Goal: Obtain resource: Obtain resource

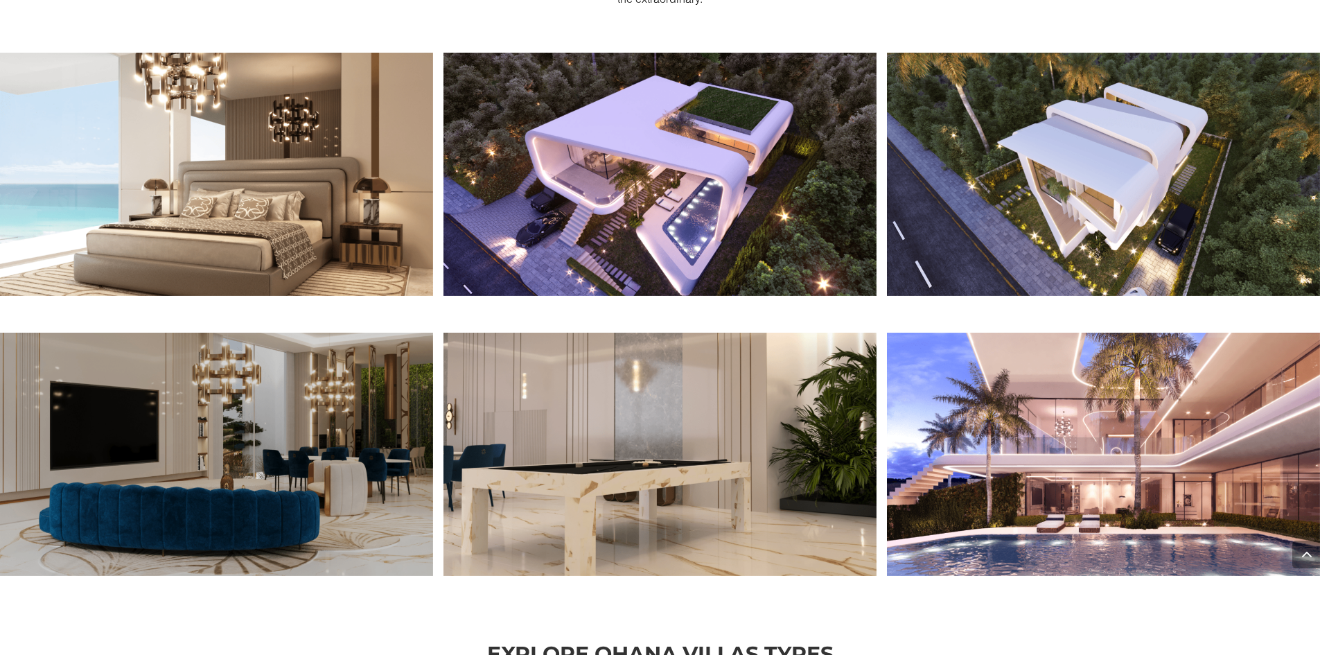
scroll to position [1583, 0]
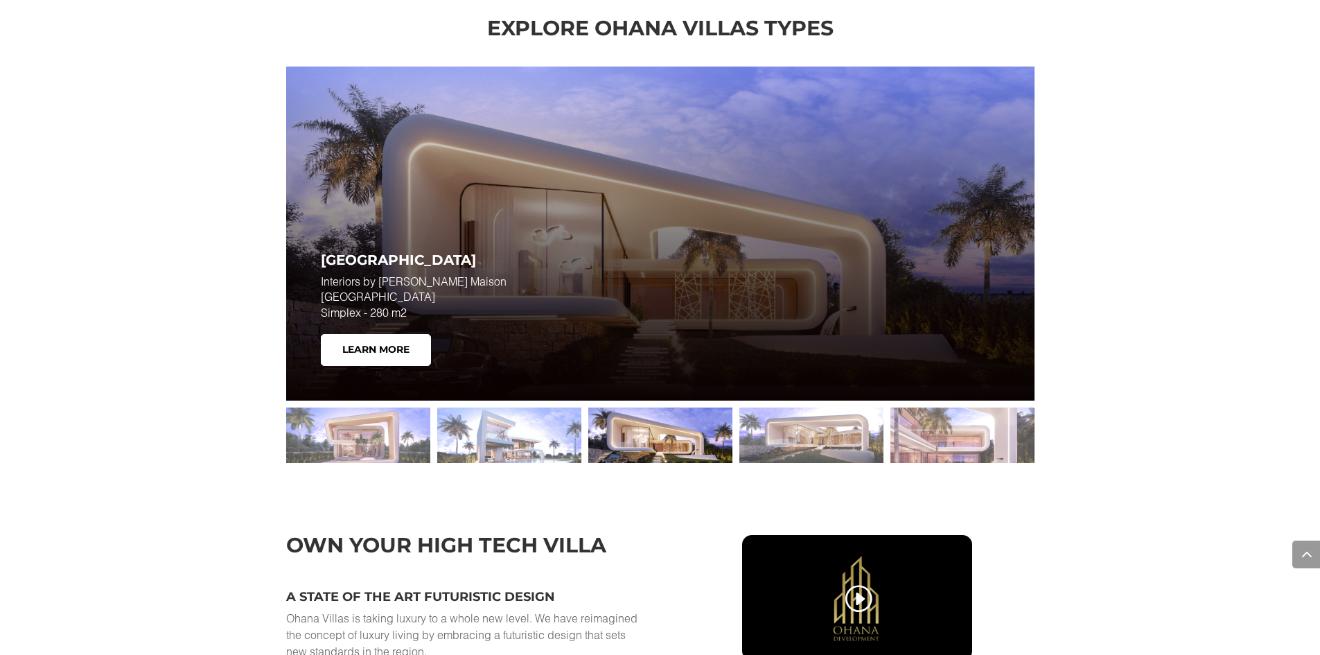
scroll to position [2068, 0]
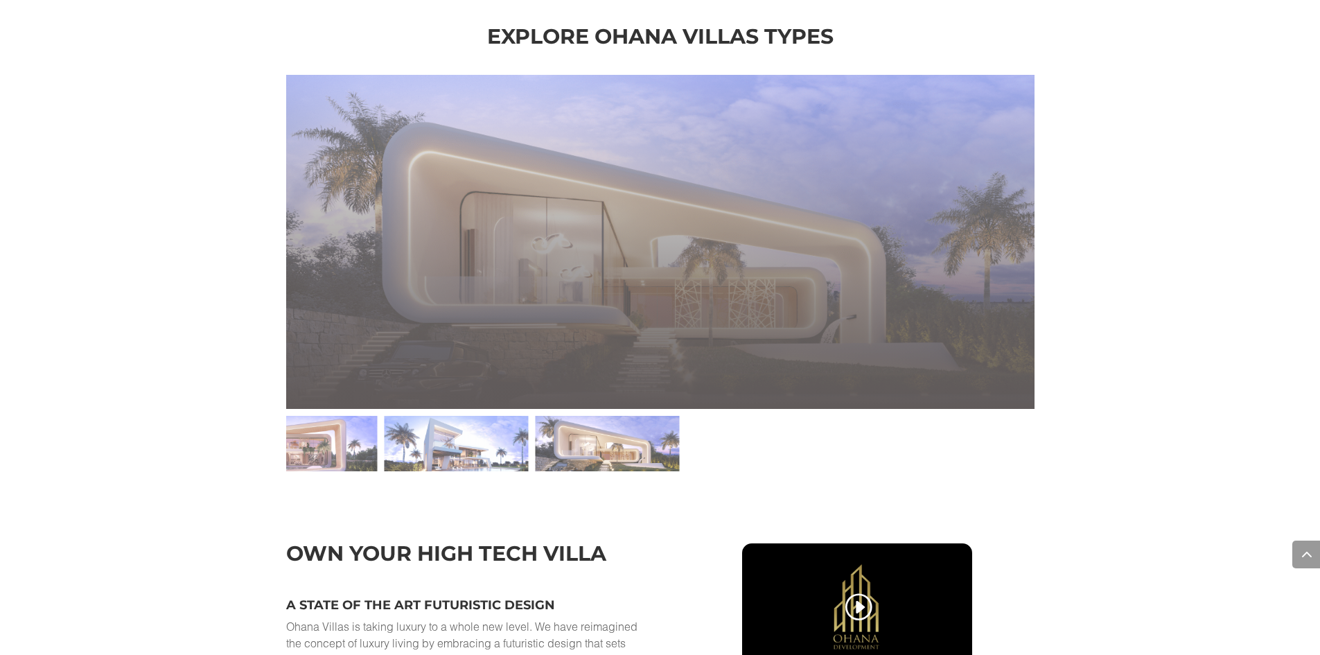
drag, startPoint x: 989, startPoint y: 418, endPoint x: 118, endPoint y: 454, distance: 871.6
click at [118, 454] on div "Explore Ohana Villas Types Villa Sol Interiors by ELIE SAAB Maison Villa Sol Si…" at bounding box center [660, 259] width 1320 height 517
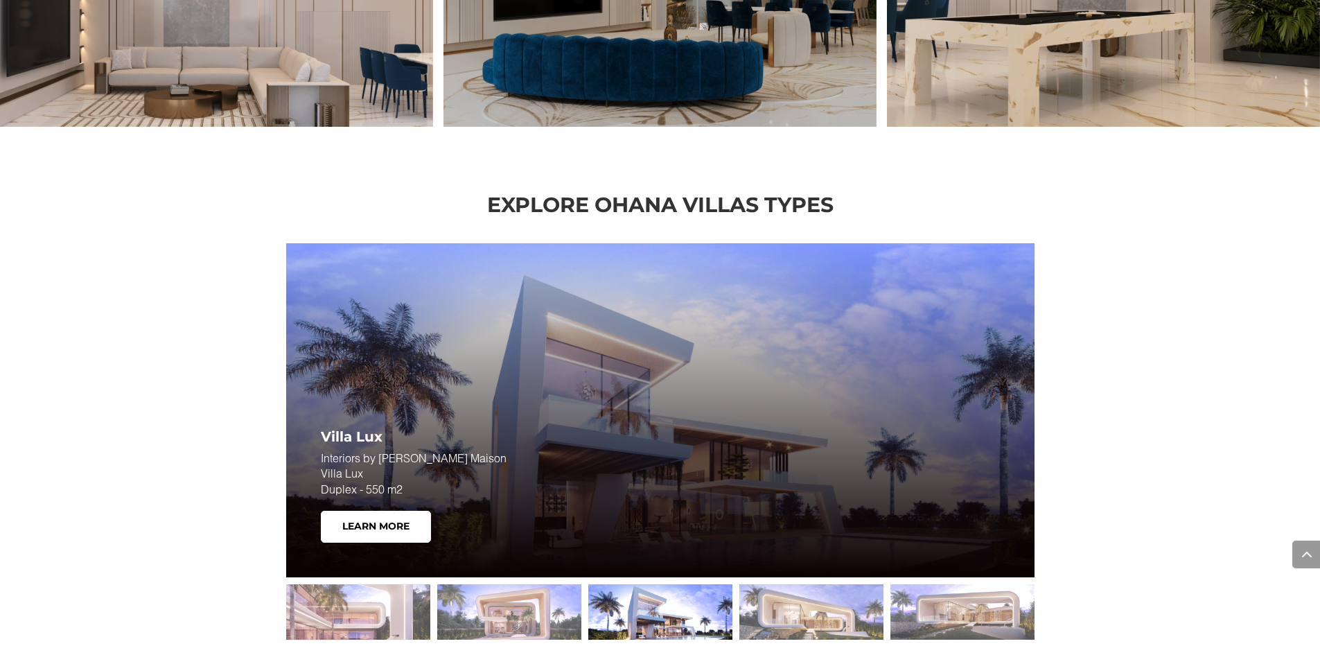
scroll to position [1933, 0]
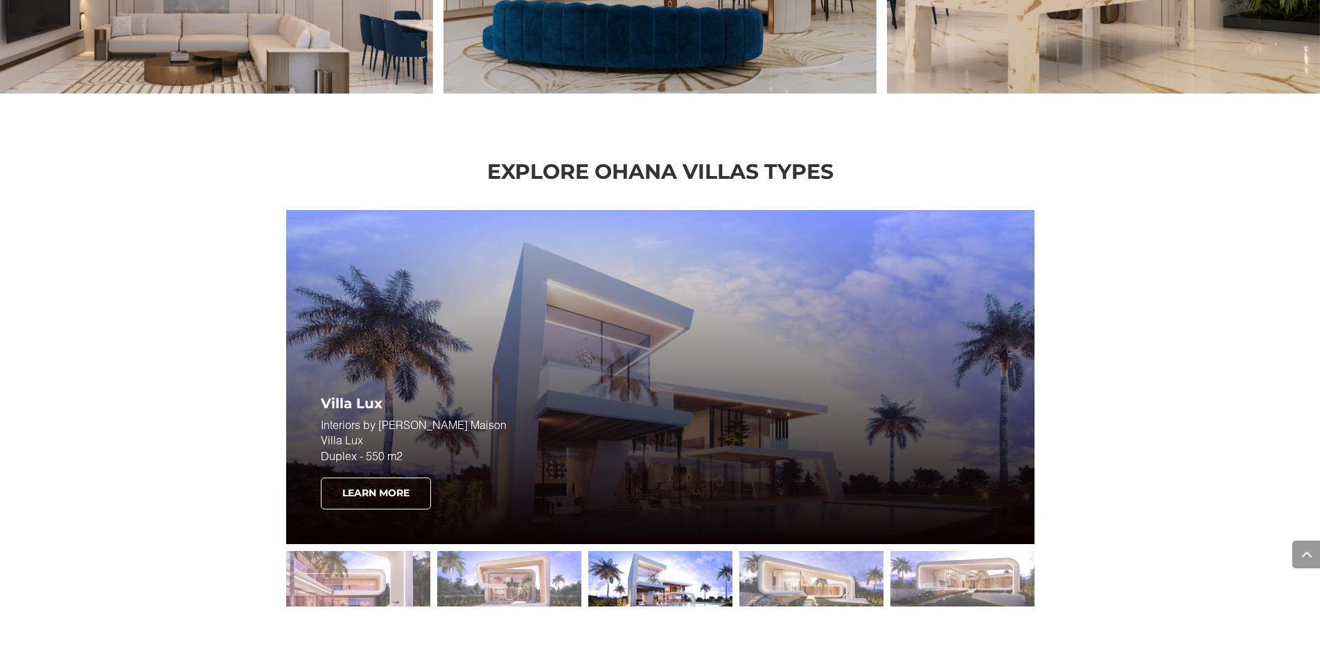
click at [408, 491] on link "Learn More" at bounding box center [376, 493] width 110 height 32
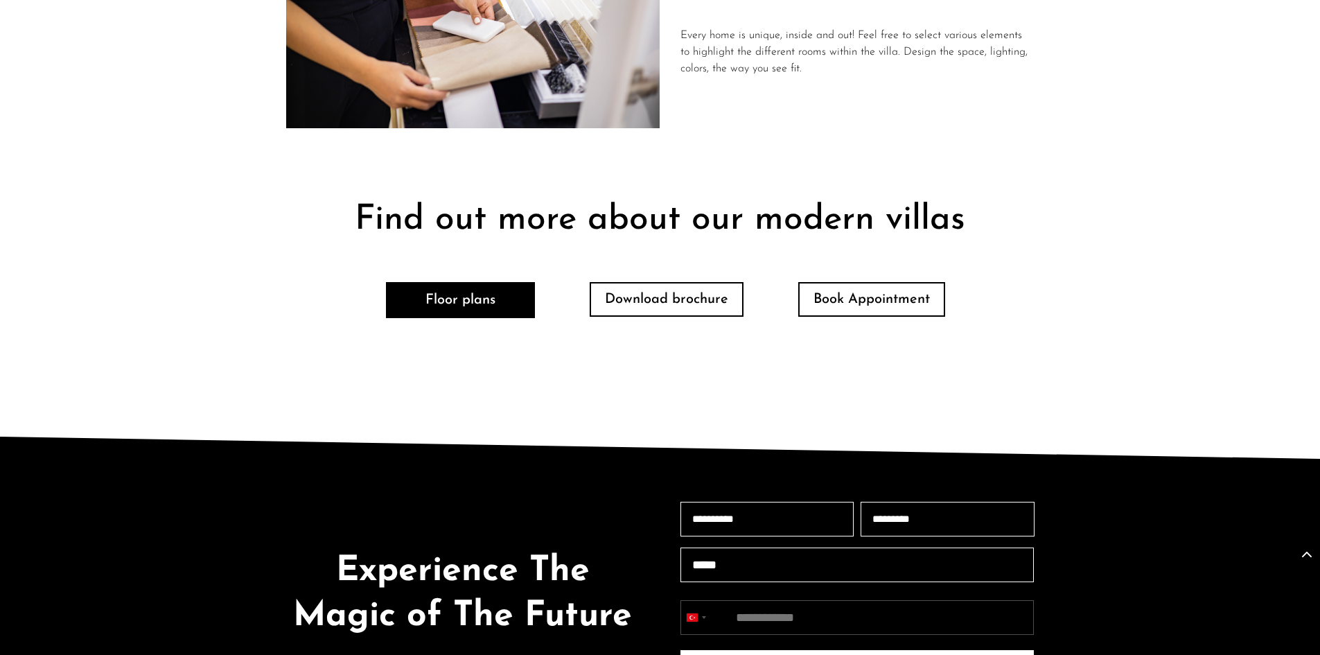
scroll to position [3064, 0]
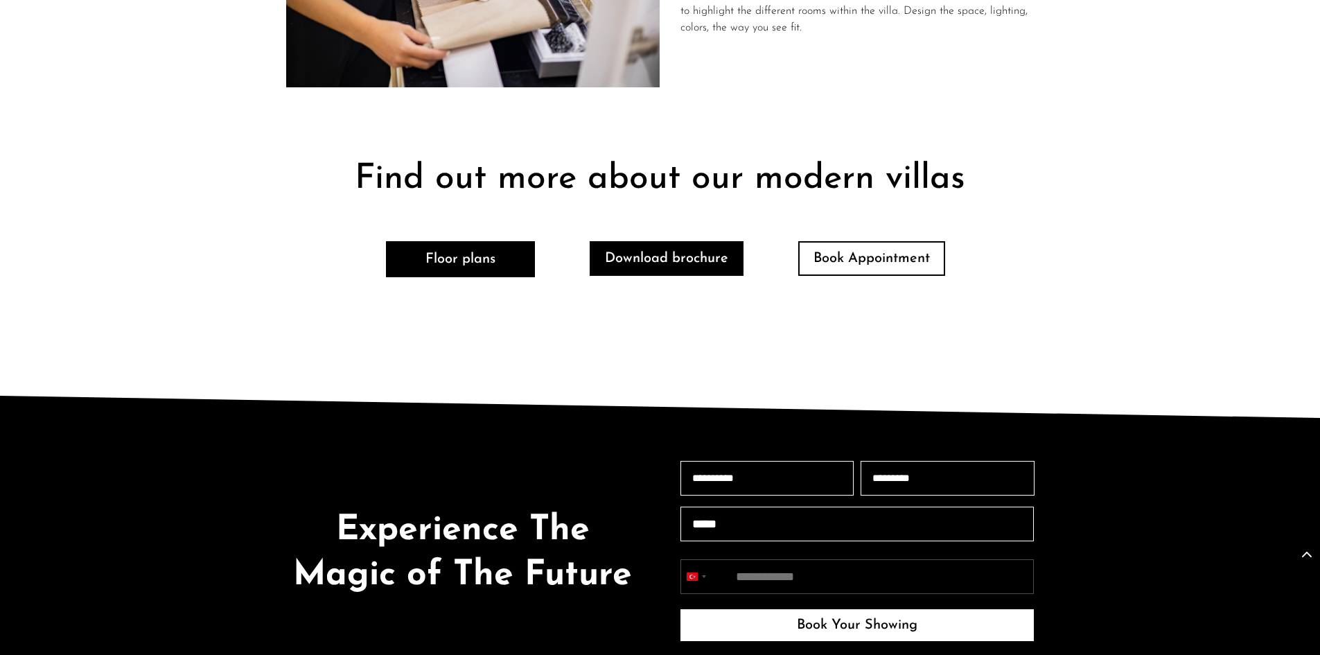
click at [722, 241] on link "Download brochure" at bounding box center [667, 258] width 154 height 35
click at [647, 241] on link "Download brochure" at bounding box center [667, 258] width 154 height 35
click at [684, 241] on link "Download brochure" at bounding box center [667, 258] width 154 height 35
